Goal: Entertainment & Leisure: Consume media (video, audio)

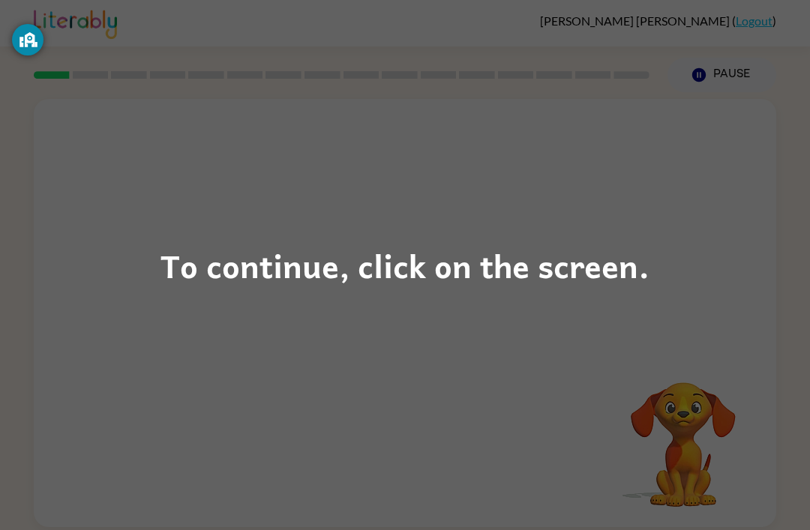
click at [451, 260] on div "To continue, click on the screen." at bounding box center [404, 265] width 489 height 51
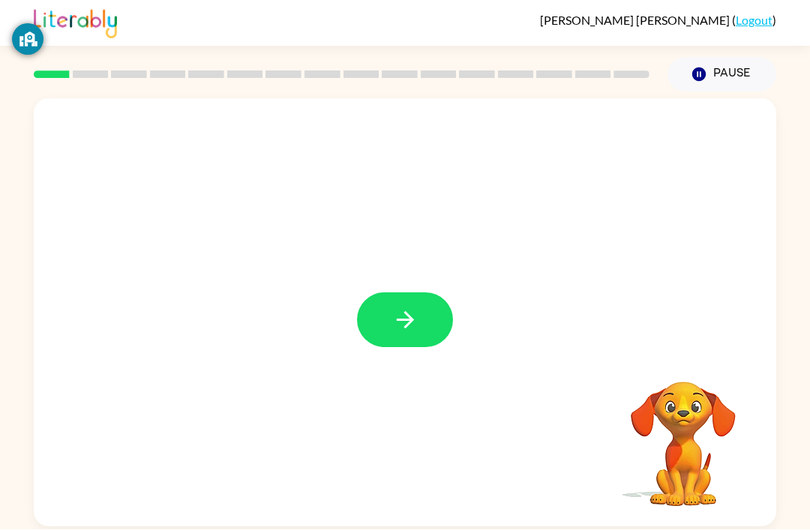
click at [393, 293] on button "button" at bounding box center [405, 320] width 96 height 55
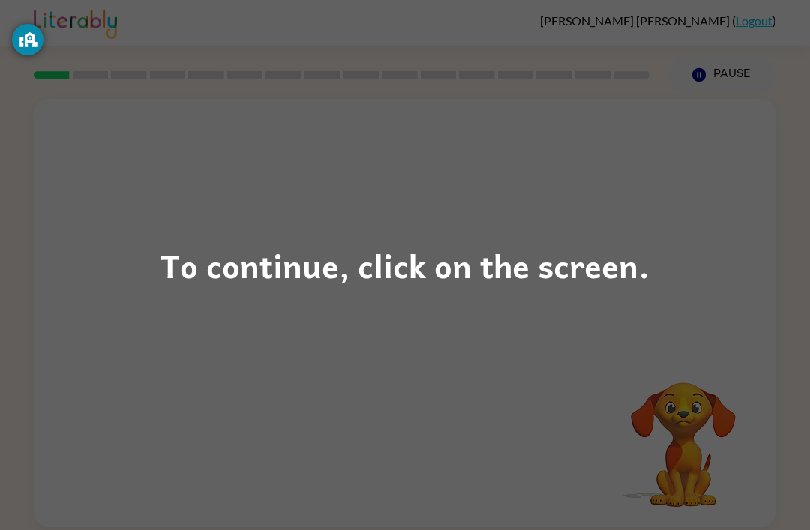
click at [278, 265] on div "To continue, click on the screen." at bounding box center [404, 265] width 489 height 51
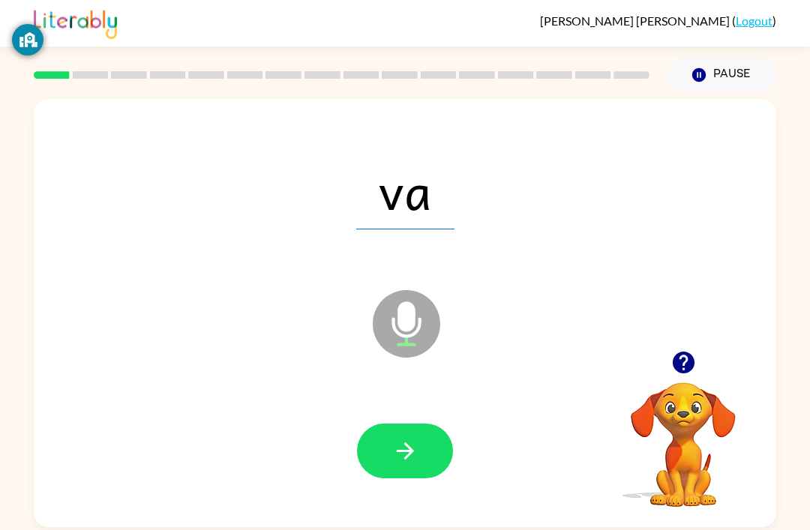
click at [712, 58] on button "Pause Pause" at bounding box center [721, 75] width 109 height 34
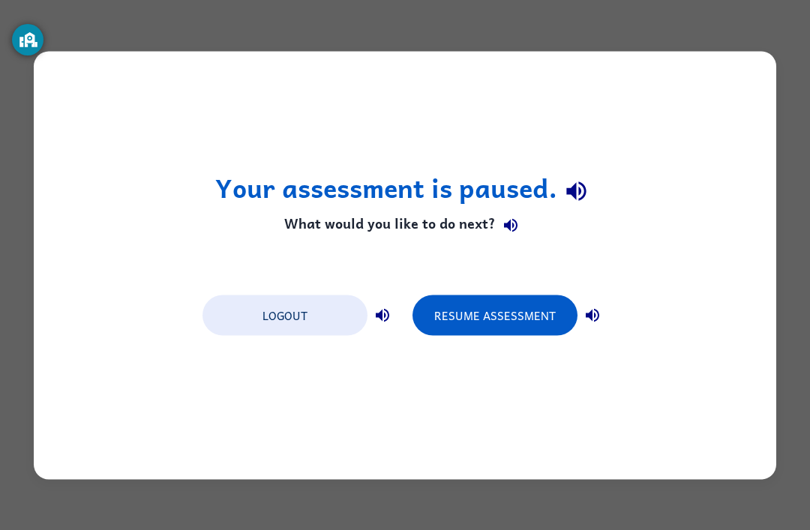
click at [301, 319] on button "Logout" at bounding box center [284, 315] width 165 height 40
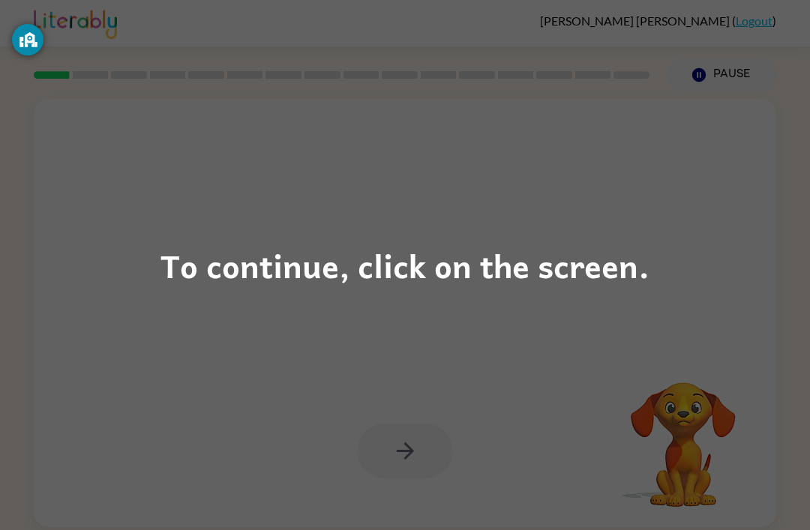
click at [505, 246] on div "To continue, click on the screen." at bounding box center [404, 265] width 489 height 51
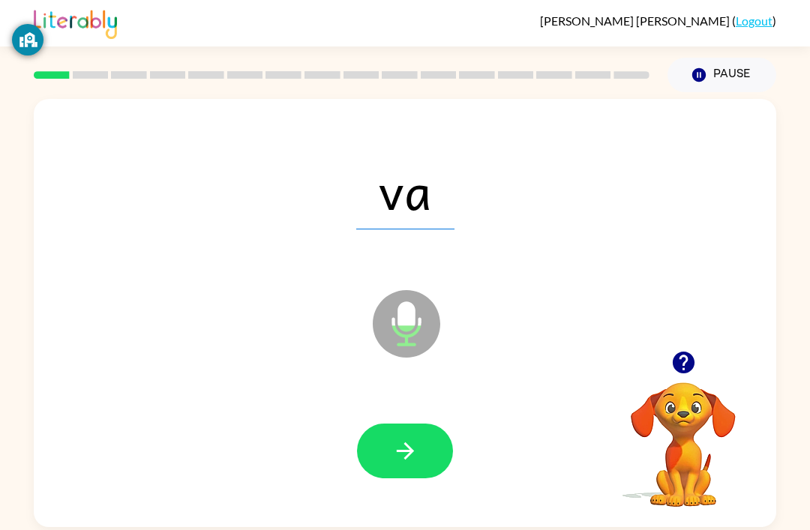
click at [433, 451] on button "button" at bounding box center [405, 451] width 96 height 55
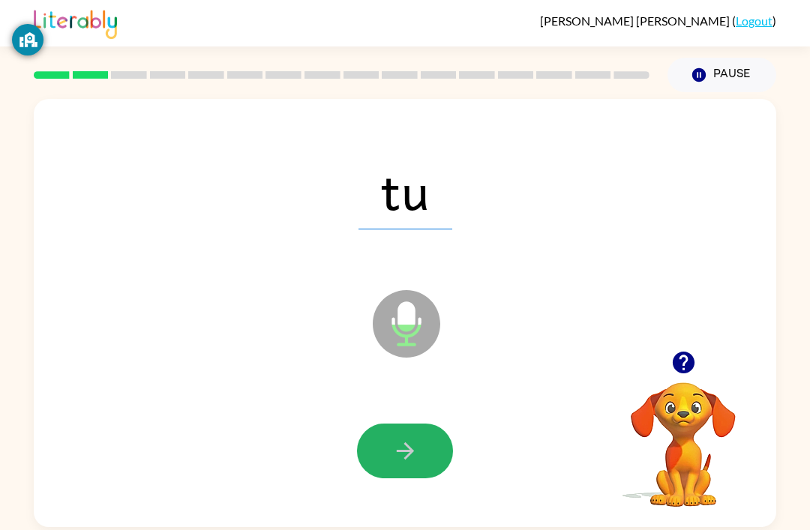
click at [421, 445] on button "button" at bounding box center [405, 451] width 96 height 55
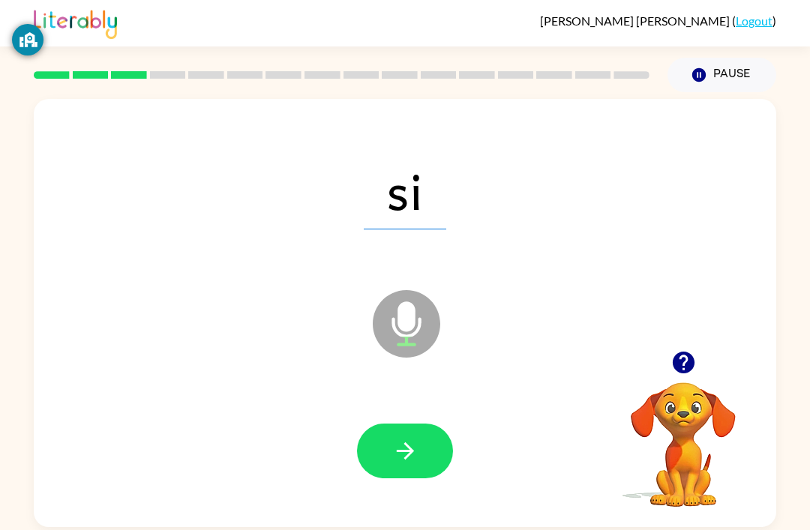
click at [430, 478] on button "button" at bounding box center [405, 451] width 96 height 55
click at [418, 451] on button "button" at bounding box center [405, 451] width 96 height 55
click at [405, 439] on button "button" at bounding box center [405, 451] width 96 height 55
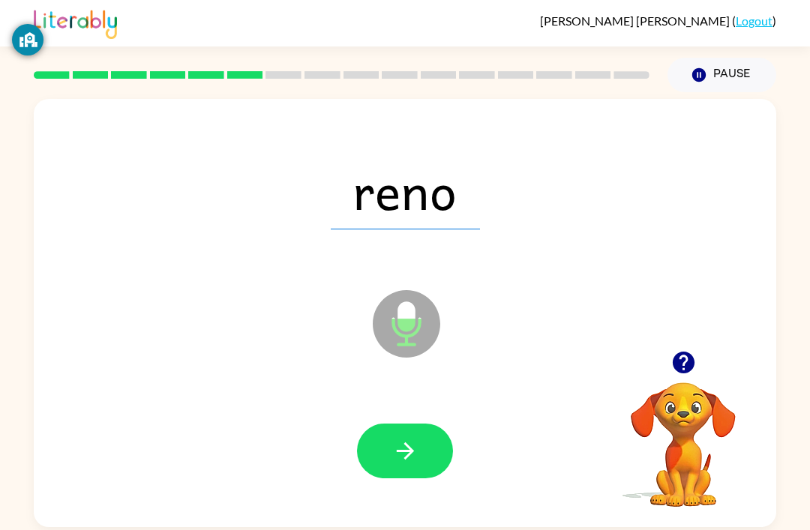
click at [409, 447] on icon "button" at bounding box center [405, 451] width 26 height 26
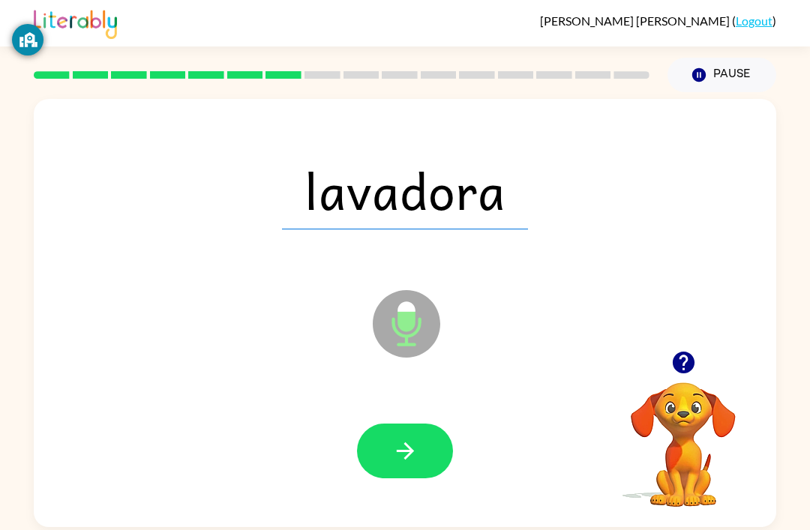
click at [448, 448] on button "button" at bounding box center [405, 451] width 96 height 55
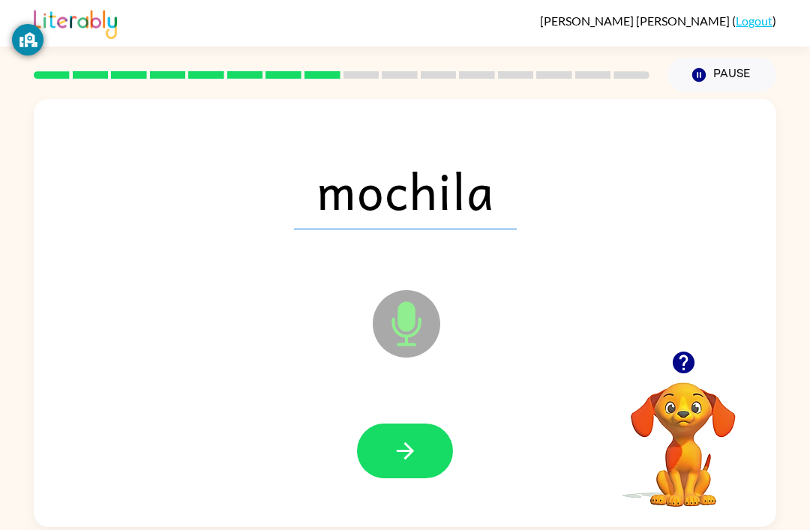
click at [435, 468] on button "button" at bounding box center [405, 451] width 96 height 55
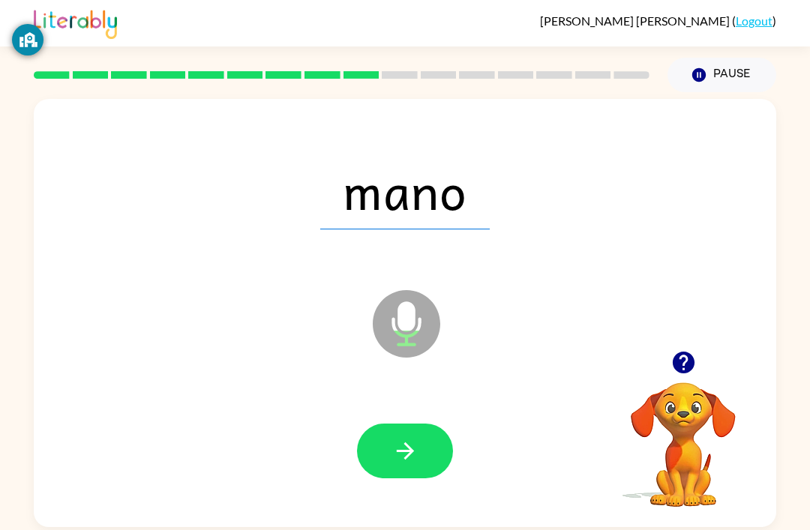
scroll to position [4, 0]
click at [426, 463] on button "button" at bounding box center [405, 451] width 96 height 55
click at [433, 445] on button "button" at bounding box center [405, 451] width 96 height 55
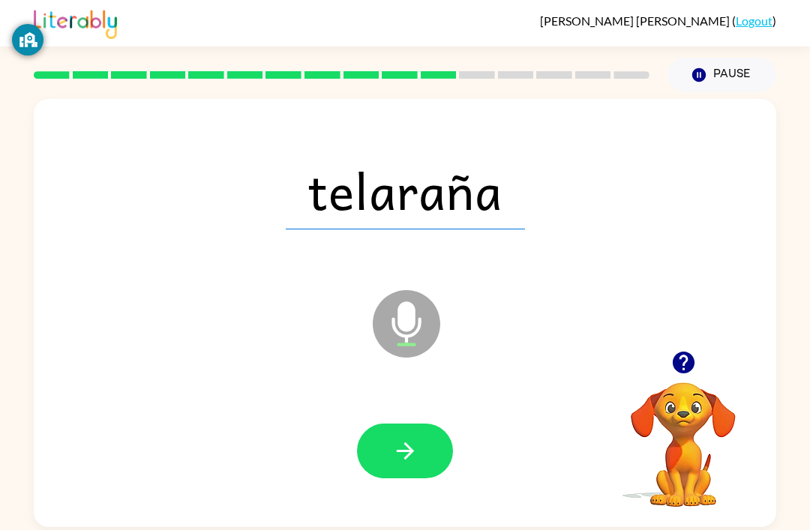
click at [403, 445] on icon "button" at bounding box center [405, 451] width 26 height 26
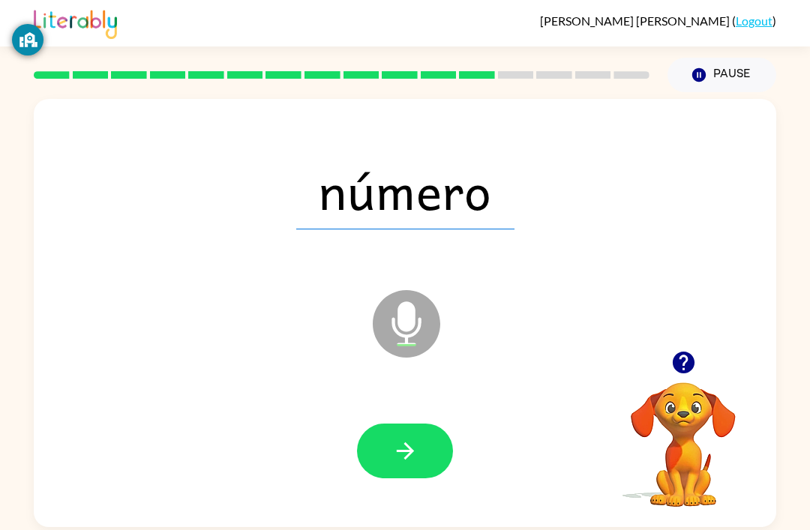
click at [427, 488] on div at bounding box center [405, 451] width 712 height 123
click at [417, 454] on icon "button" at bounding box center [405, 451] width 26 height 26
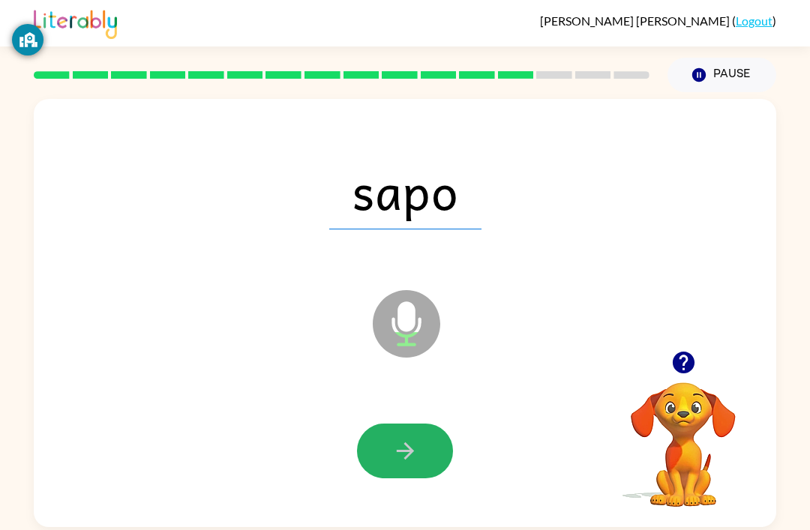
click at [433, 426] on button "button" at bounding box center [405, 451] width 96 height 55
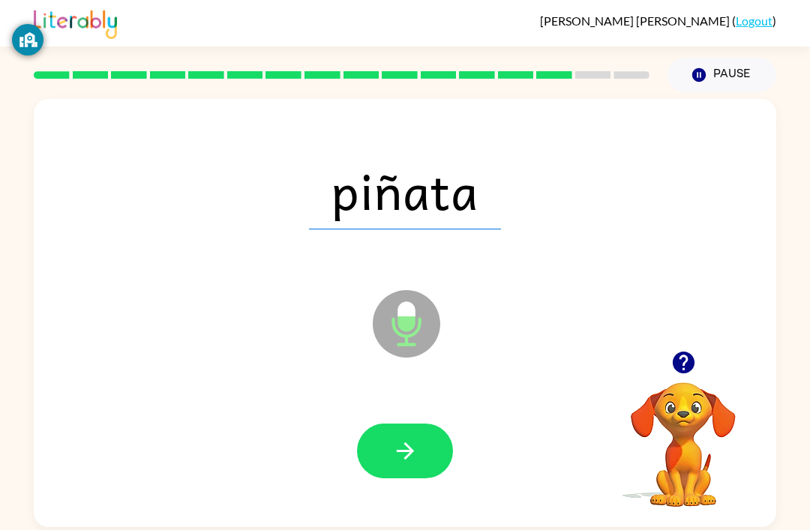
click at [401, 427] on button "button" at bounding box center [405, 451] width 96 height 55
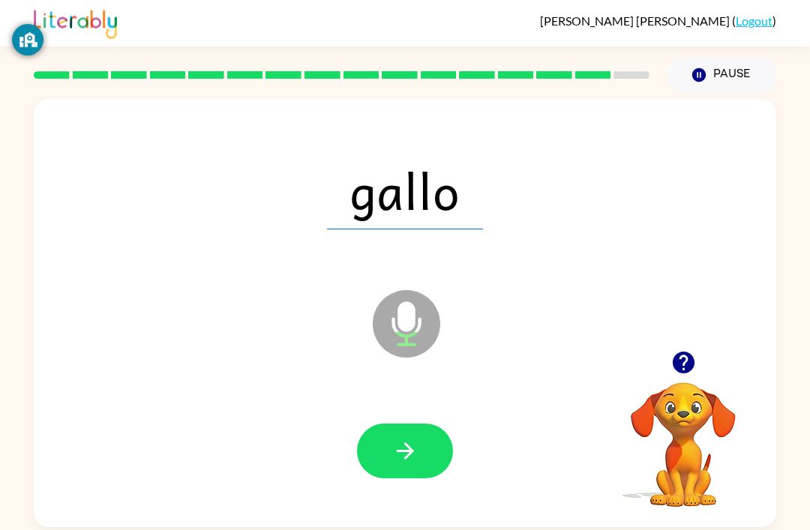
click at [396, 472] on button "button" at bounding box center [405, 451] width 96 height 55
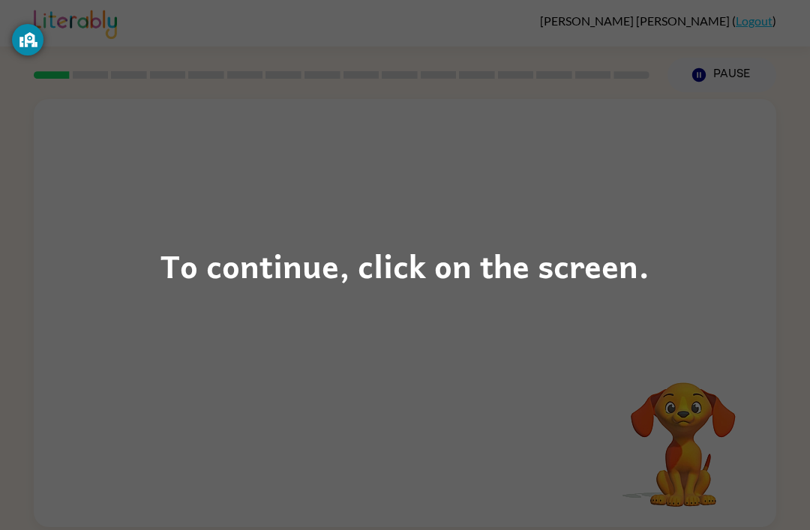
click at [418, 223] on div "To continue, click on the screen." at bounding box center [405, 265] width 810 height 530
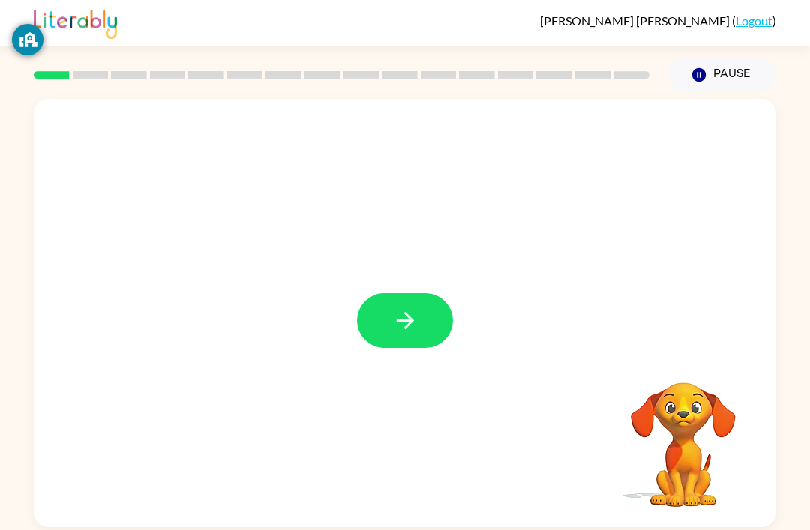
click at [404, 313] on icon "button" at bounding box center [405, 320] width 26 height 26
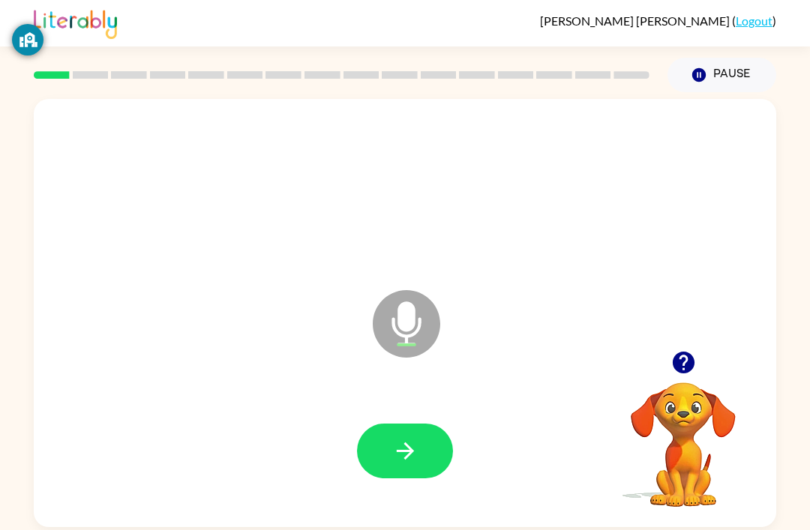
click at [412, 434] on button "button" at bounding box center [405, 451] width 96 height 55
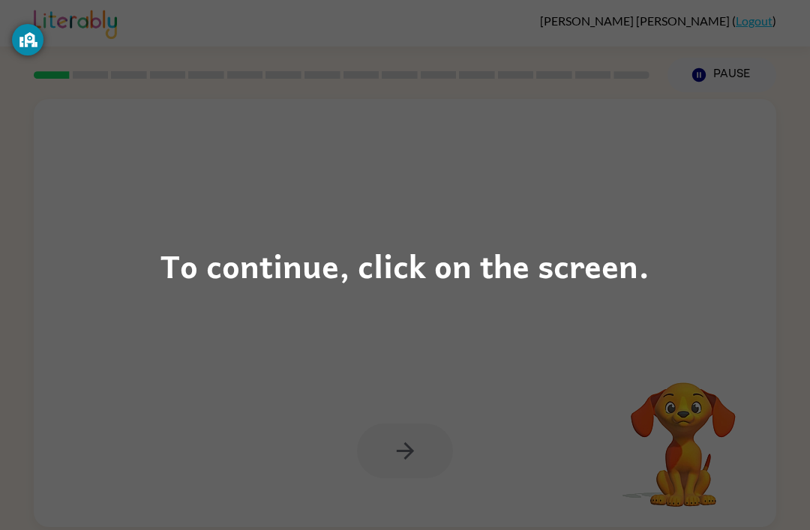
click at [498, 262] on div "To continue, click on the screen." at bounding box center [404, 265] width 489 height 51
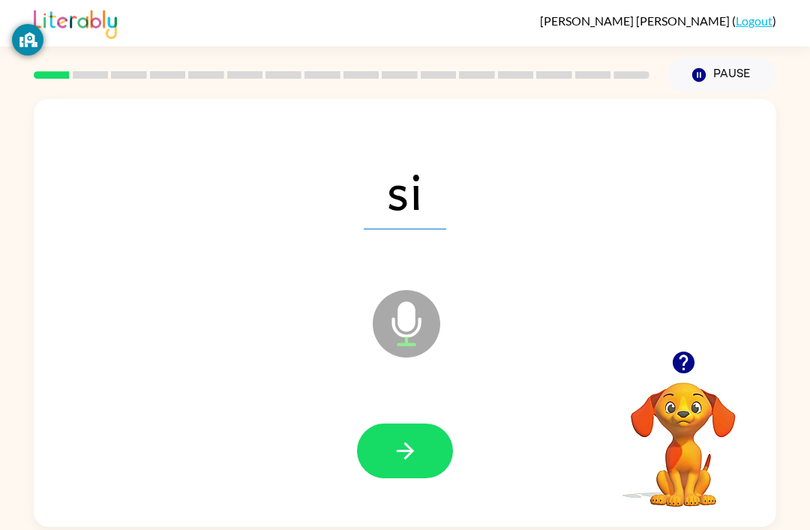
click at [410, 446] on icon "button" at bounding box center [405, 451] width 26 height 26
click at [432, 443] on button "button" at bounding box center [405, 451] width 96 height 55
click at [396, 440] on icon "button" at bounding box center [405, 451] width 26 height 26
click at [394, 464] on icon "button" at bounding box center [405, 451] width 26 height 26
click at [406, 456] on icon "button" at bounding box center [405, 451] width 26 height 26
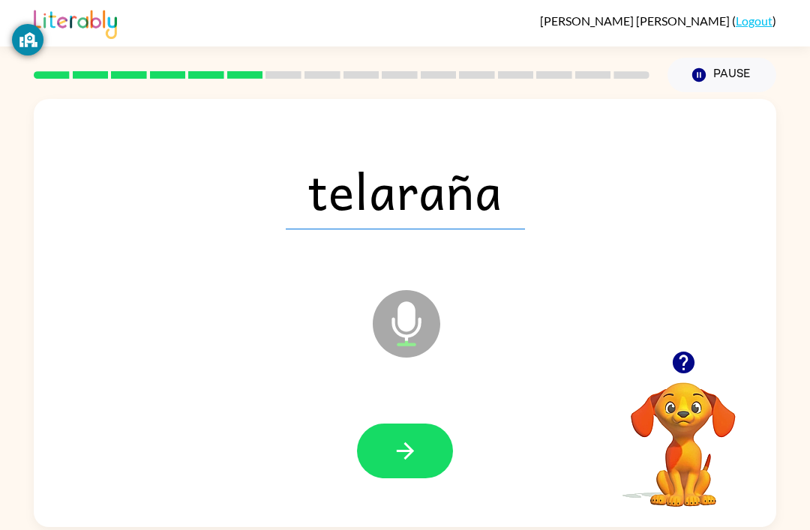
click at [408, 456] on icon "button" at bounding box center [405, 451] width 26 height 26
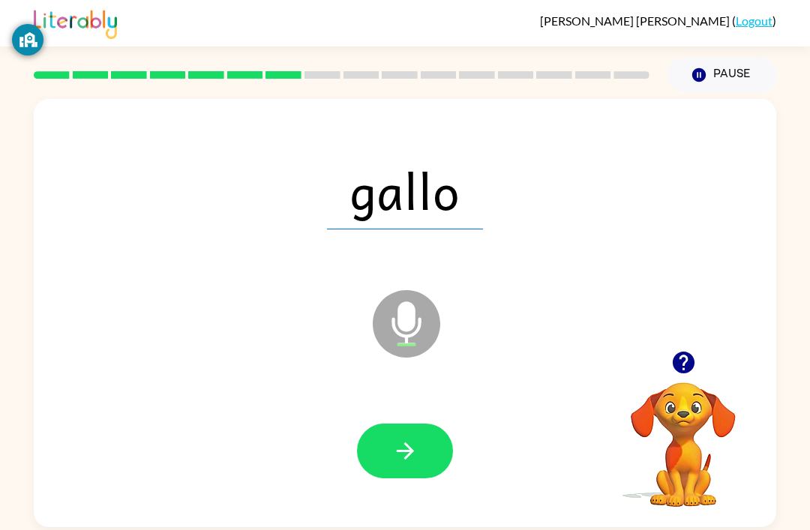
click at [401, 461] on icon "button" at bounding box center [405, 451] width 26 height 26
click at [395, 478] on button "button" at bounding box center [405, 451] width 96 height 55
click at [408, 464] on icon "button" at bounding box center [405, 451] width 26 height 26
click at [416, 450] on icon "button" at bounding box center [405, 451] width 26 height 26
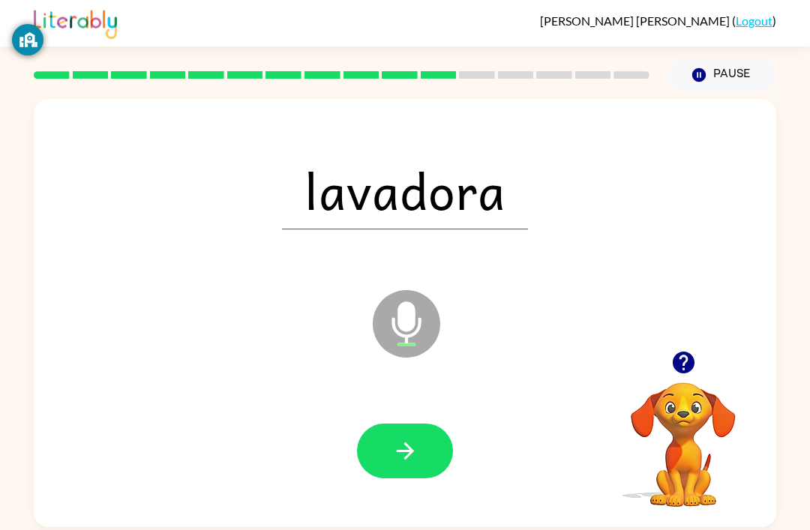
click at [400, 452] on icon "button" at bounding box center [405, 451] width 26 height 26
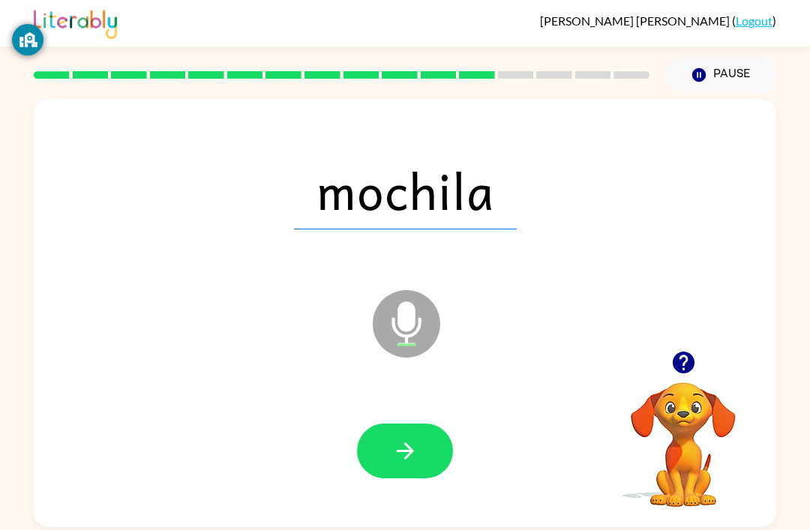
click at [422, 457] on button "button" at bounding box center [405, 451] width 96 height 55
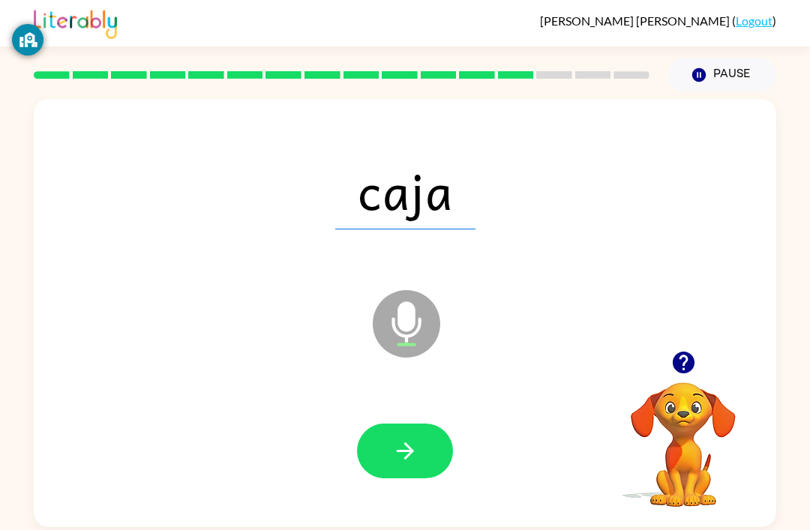
click at [394, 445] on icon "button" at bounding box center [405, 451] width 26 height 26
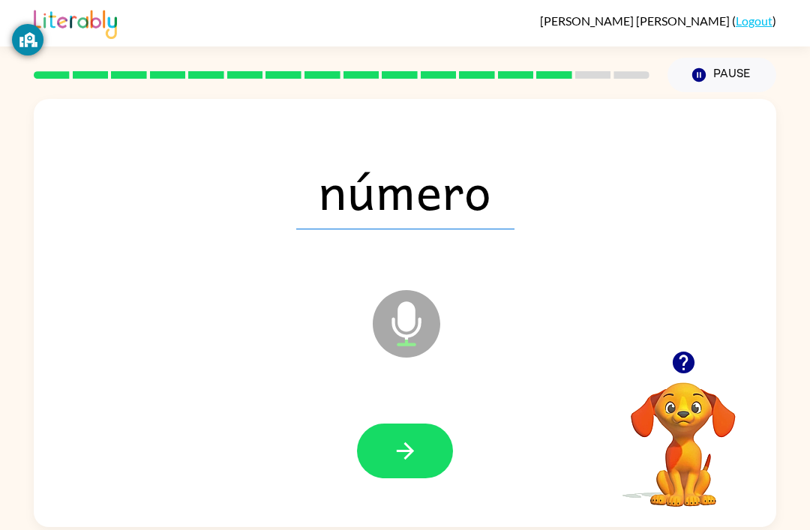
click at [395, 454] on icon "button" at bounding box center [405, 451] width 26 height 26
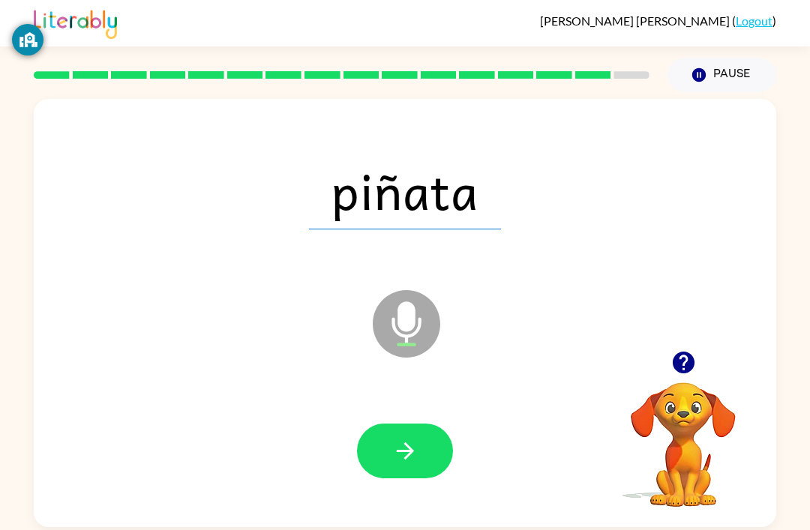
click at [385, 467] on button "button" at bounding box center [405, 451] width 96 height 55
